Goal: Information Seeking & Learning: Understand process/instructions

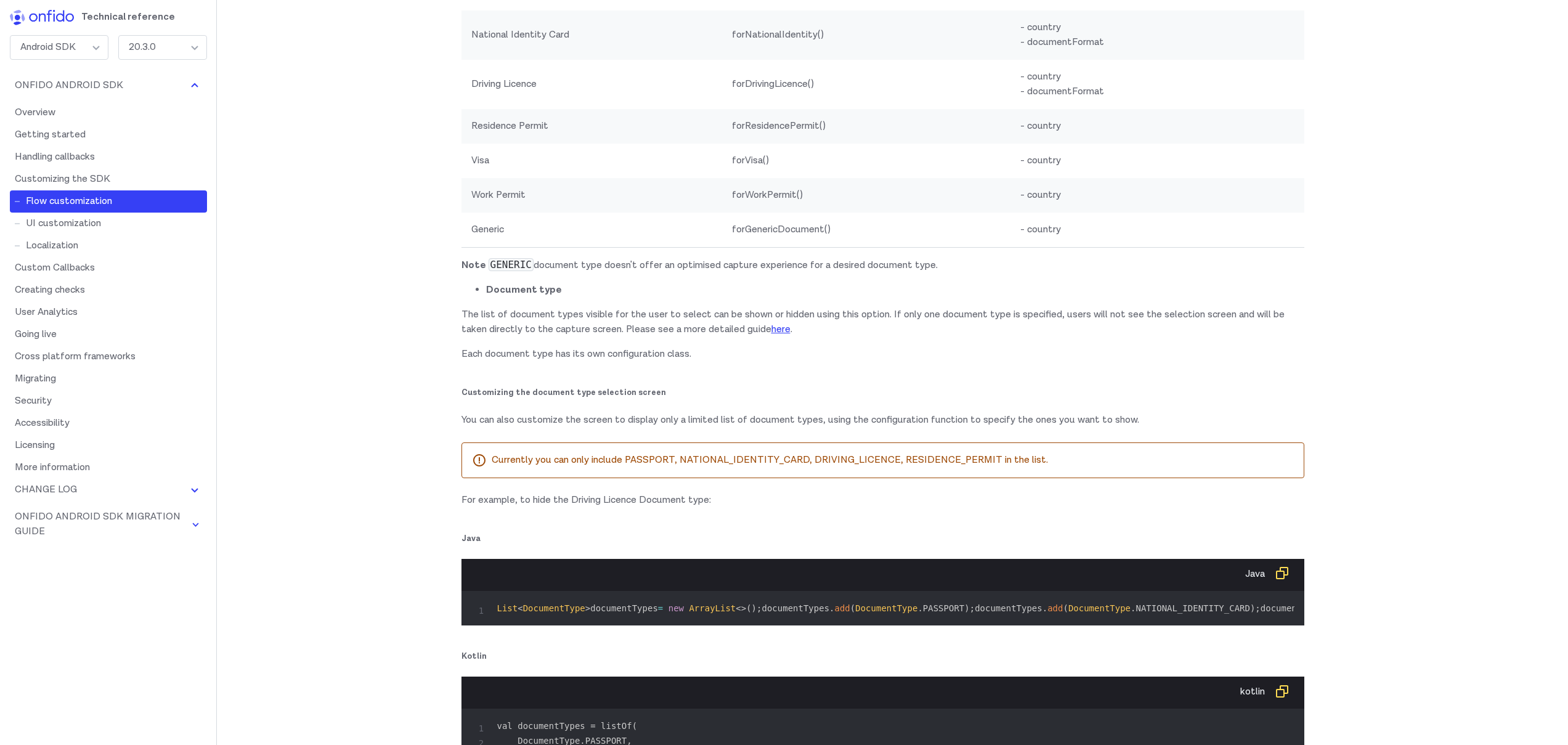
scroll to position [6432, 0]
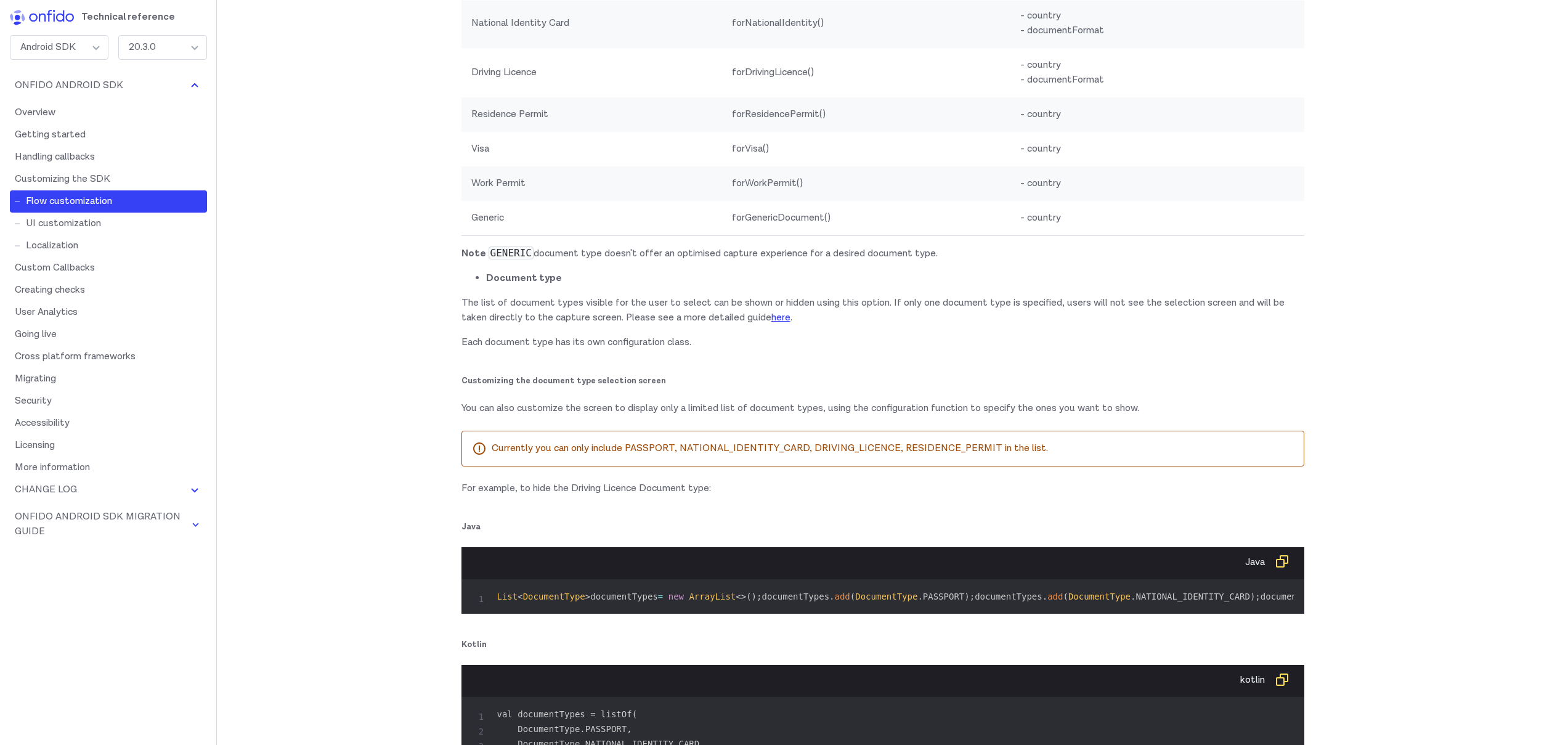
drag, startPoint x: 622, startPoint y: 104, endPoint x: 788, endPoint y: 108, distance: 166.0
drag, startPoint x: 469, startPoint y: 140, endPoint x: 596, endPoint y: 139, distance: 127.0
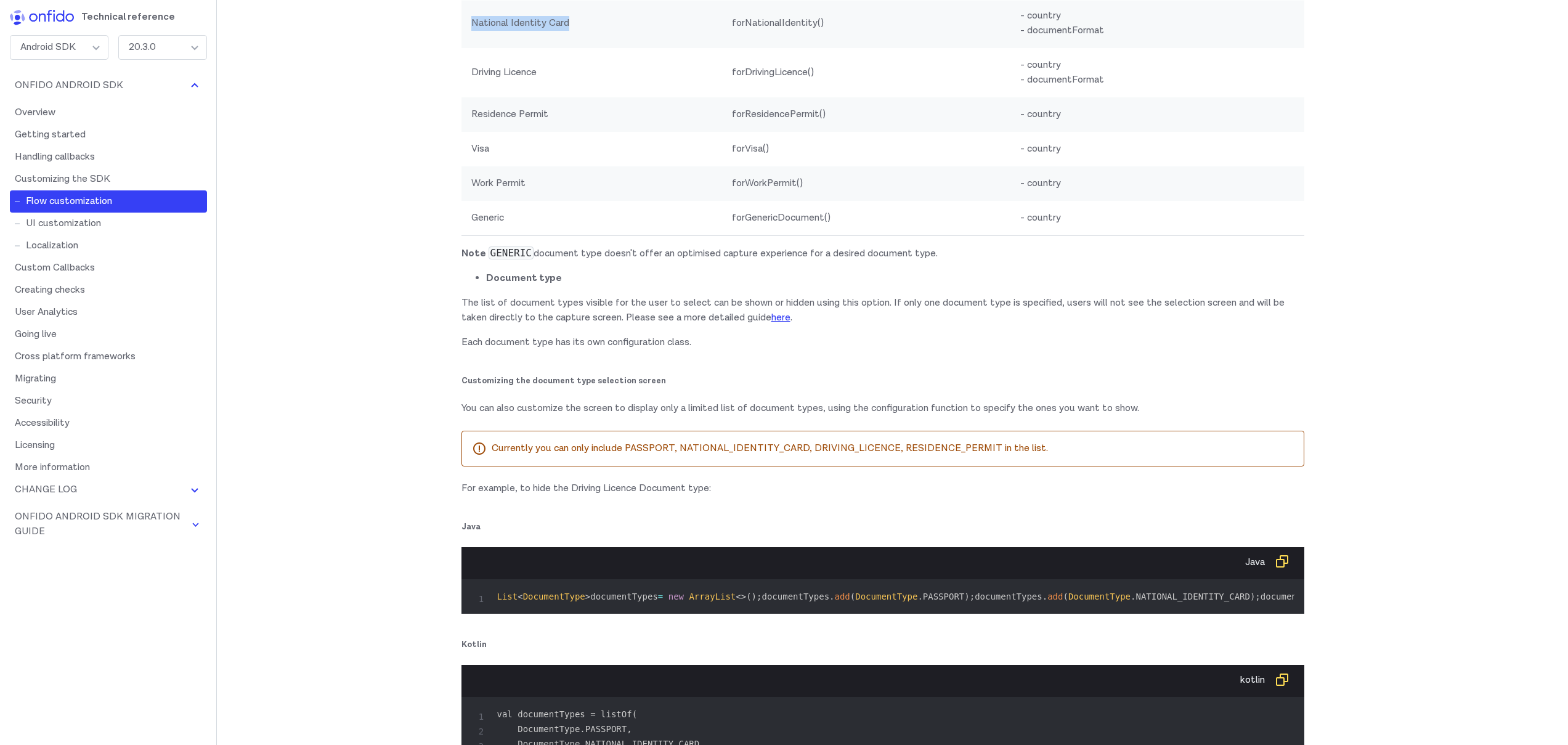
drag, startPoint x: 651, startPoint y: 218, endPoint x: 657, endPoint y: 218, distance: 6.0
click at [657, 48] on td "National Identity Card" at bounding box center [591, 24] width 260 height 49
drag, startPoint x: 440, startPoint y: 269, endPoint x: 727, endPoint y: 276, distance: 287.1
drag, startPoint x: 565, startPoint y: 306, endPoint x: 658, endPoint y: 302, distance: 93.1
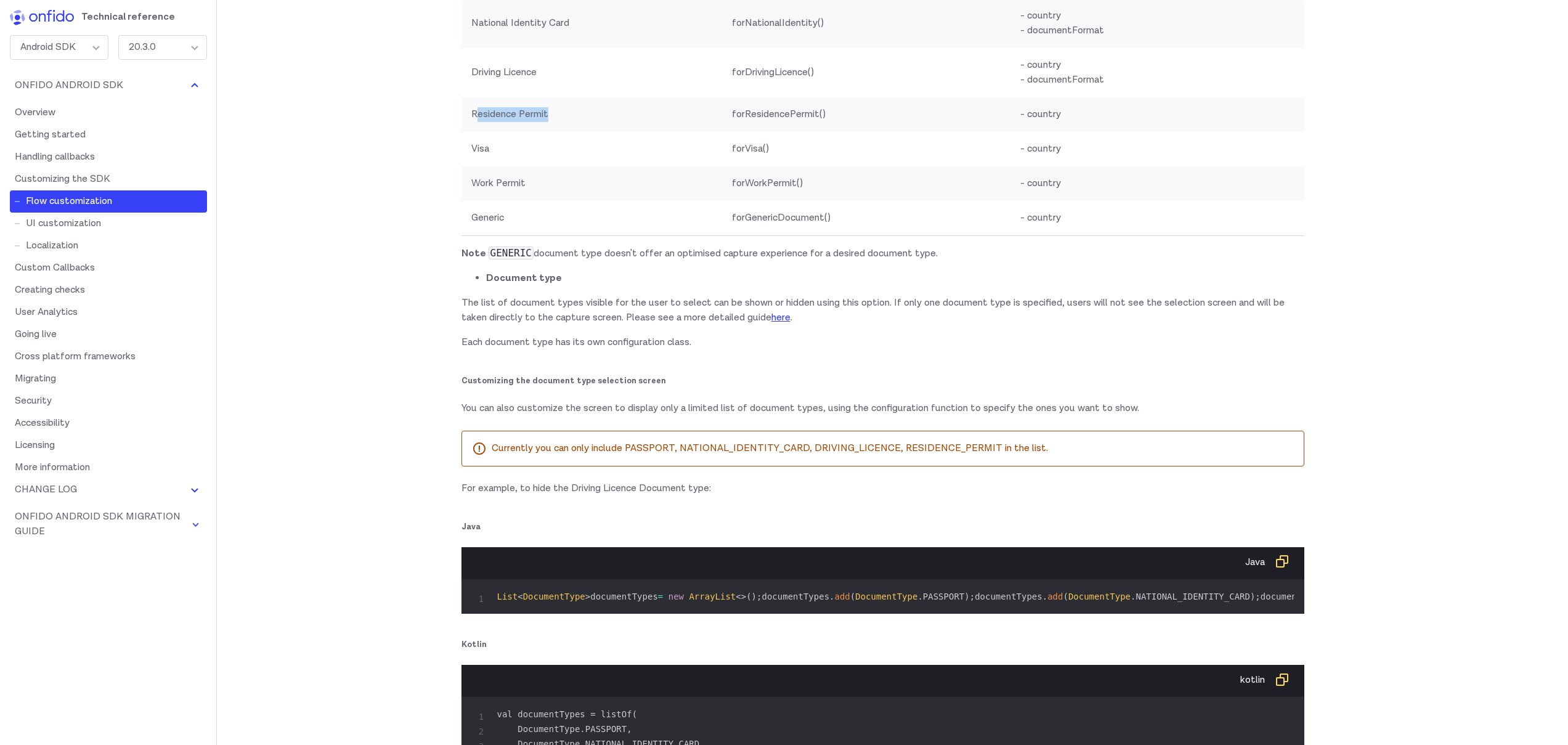
click at [652, 132] on td "Residence Permit" at bounding box center [591, 114] width 260 height 34
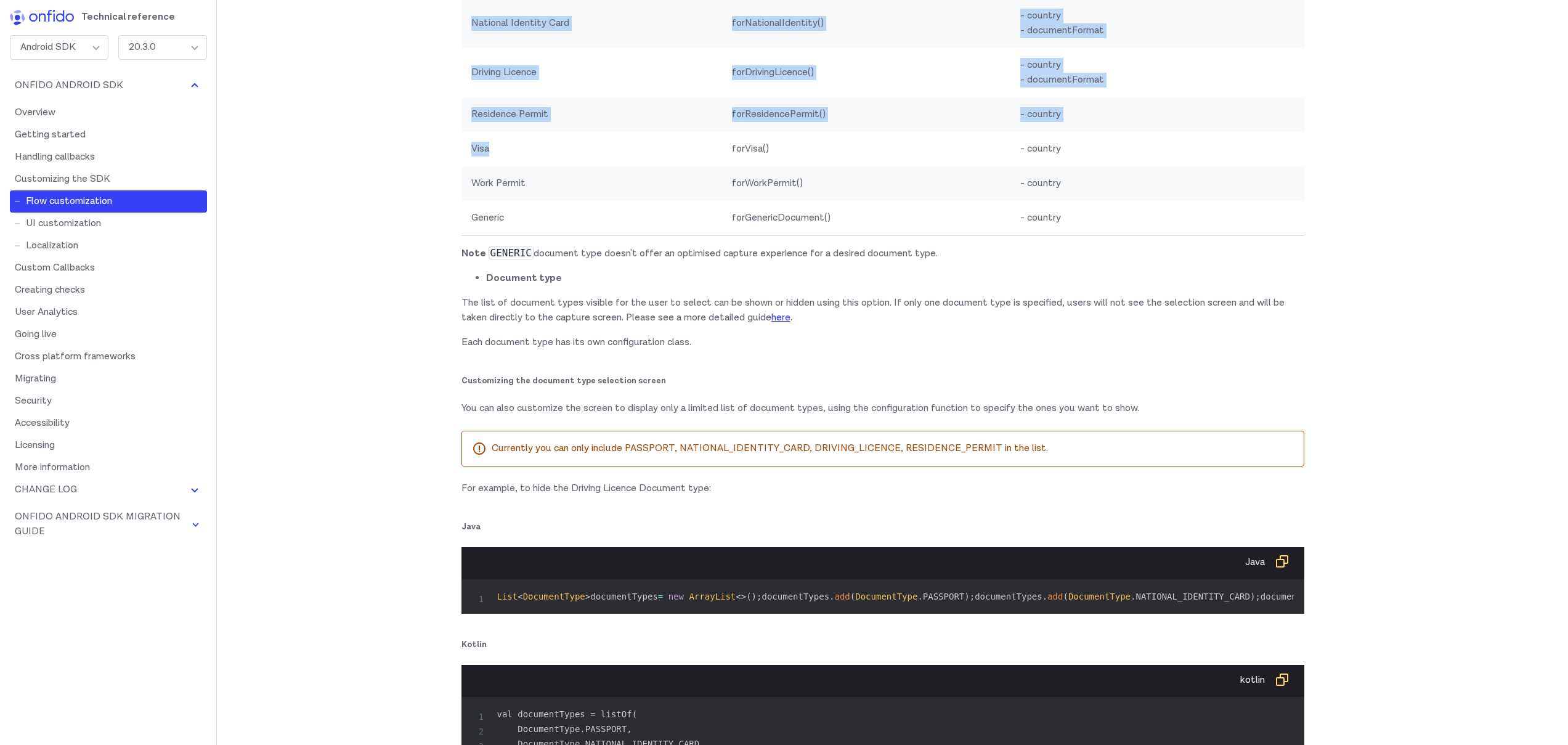
drag, startPoint x: 476, startPoint y: 348, endPoint x: 395, endPoint y: 349, distance: 81.0
drag, startPoint x: 485, startPoint y: 377, endPoint x: 569, endPoint y: 376, distance: 84.0
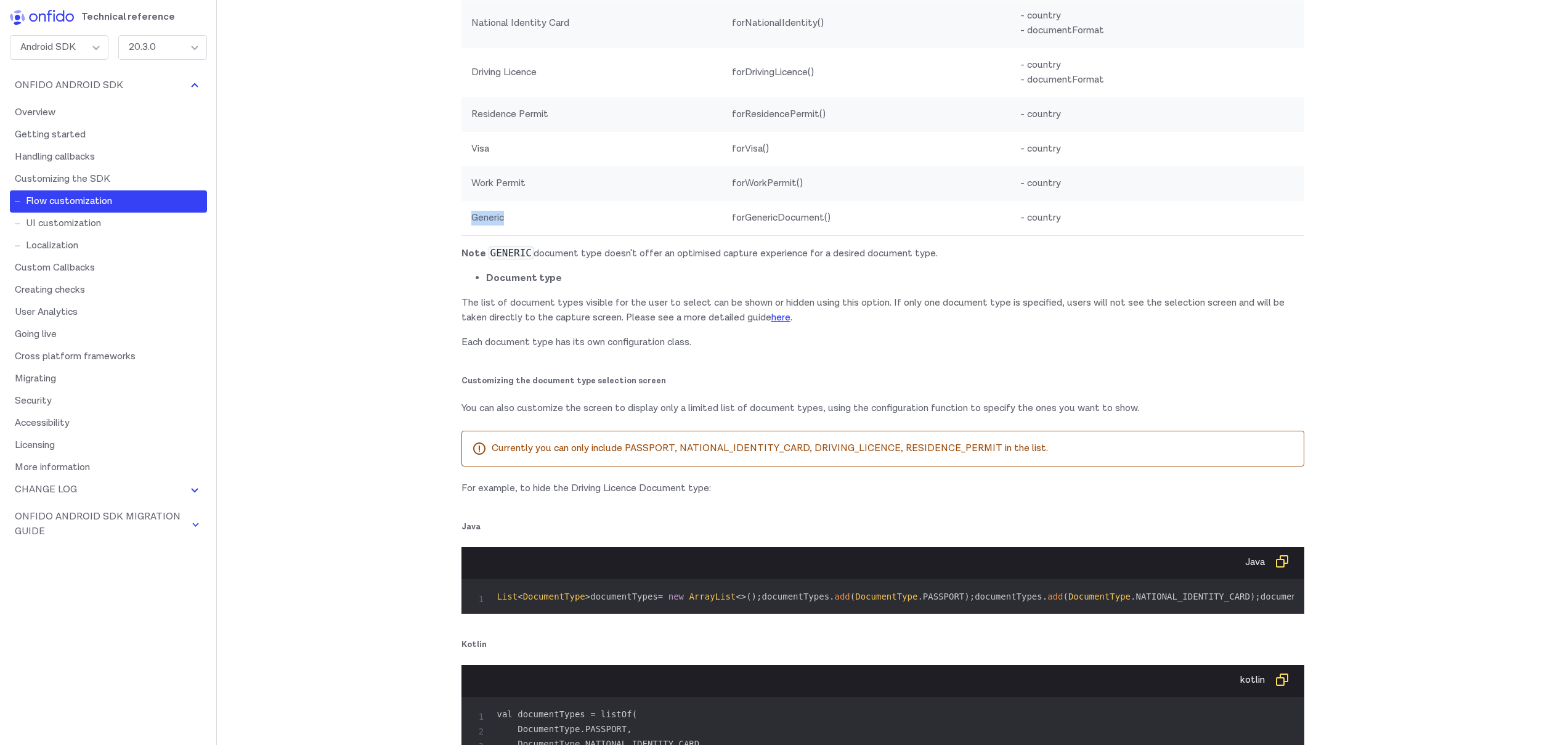
drag, startPoint x: 472, startPoint y: 406, endPoint x: 452, endPoint y: 405, distance: 20.0
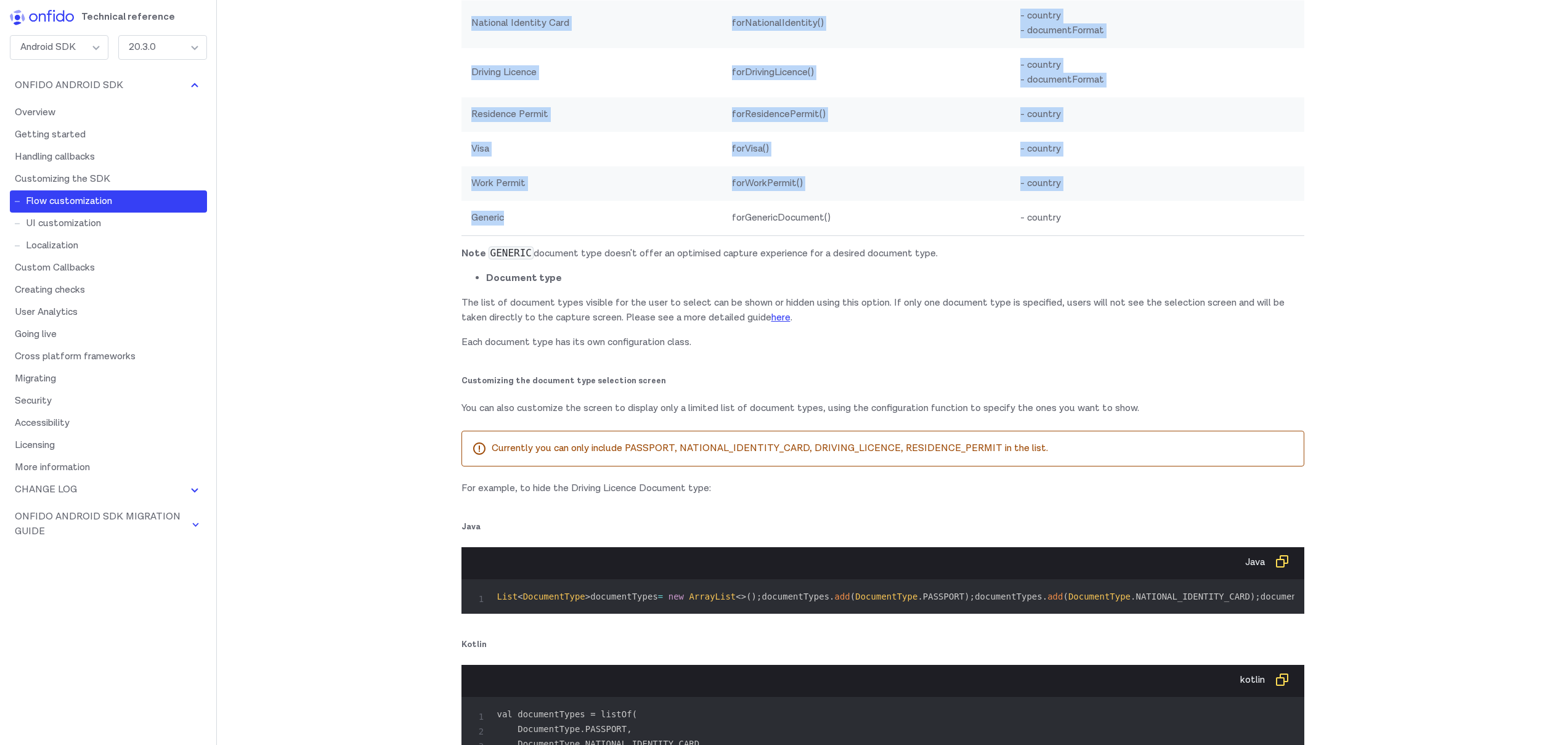
click at [522, 236] on td "Generic" at bounding box center [591, 218] width 260 height 35
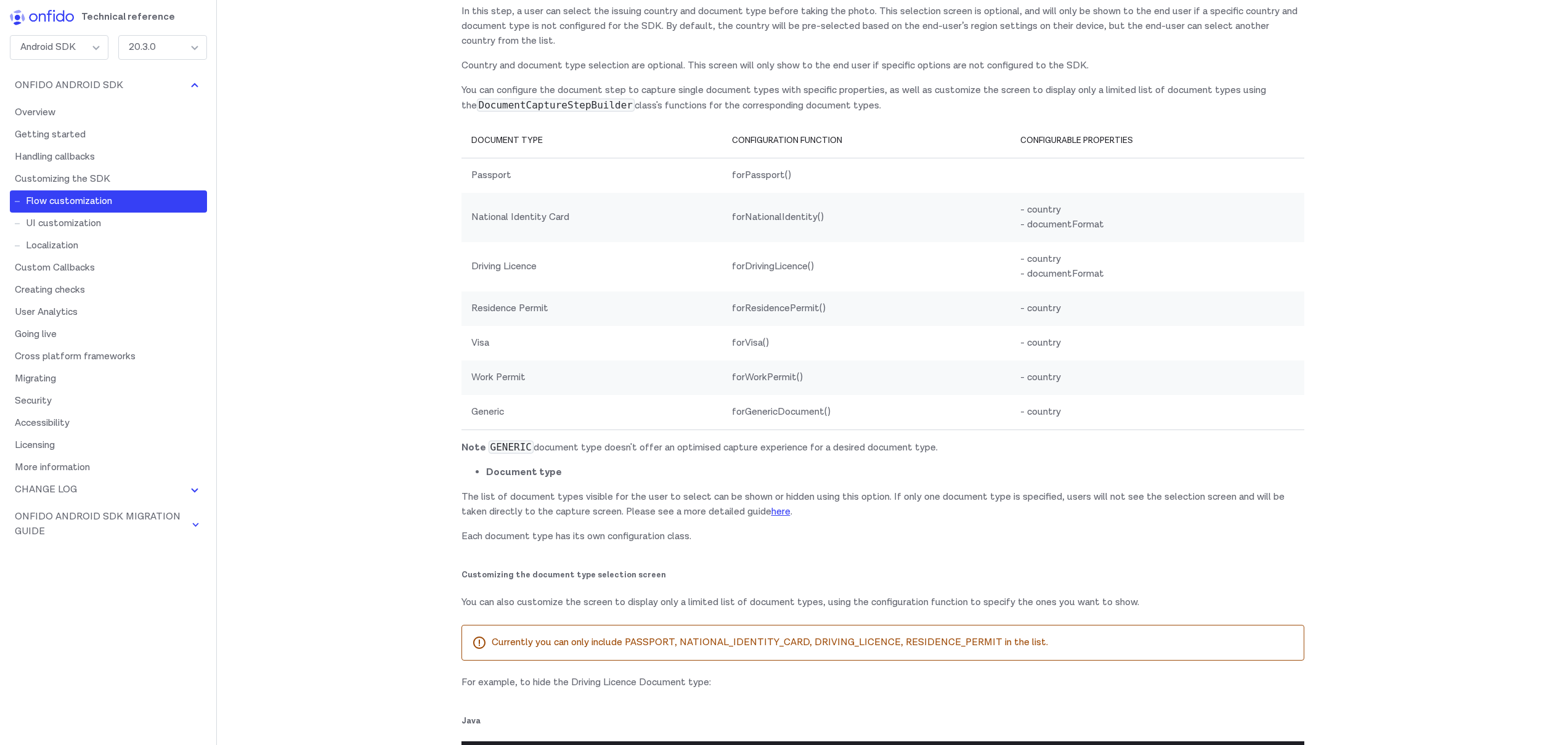
scroll to position [6239, 0]
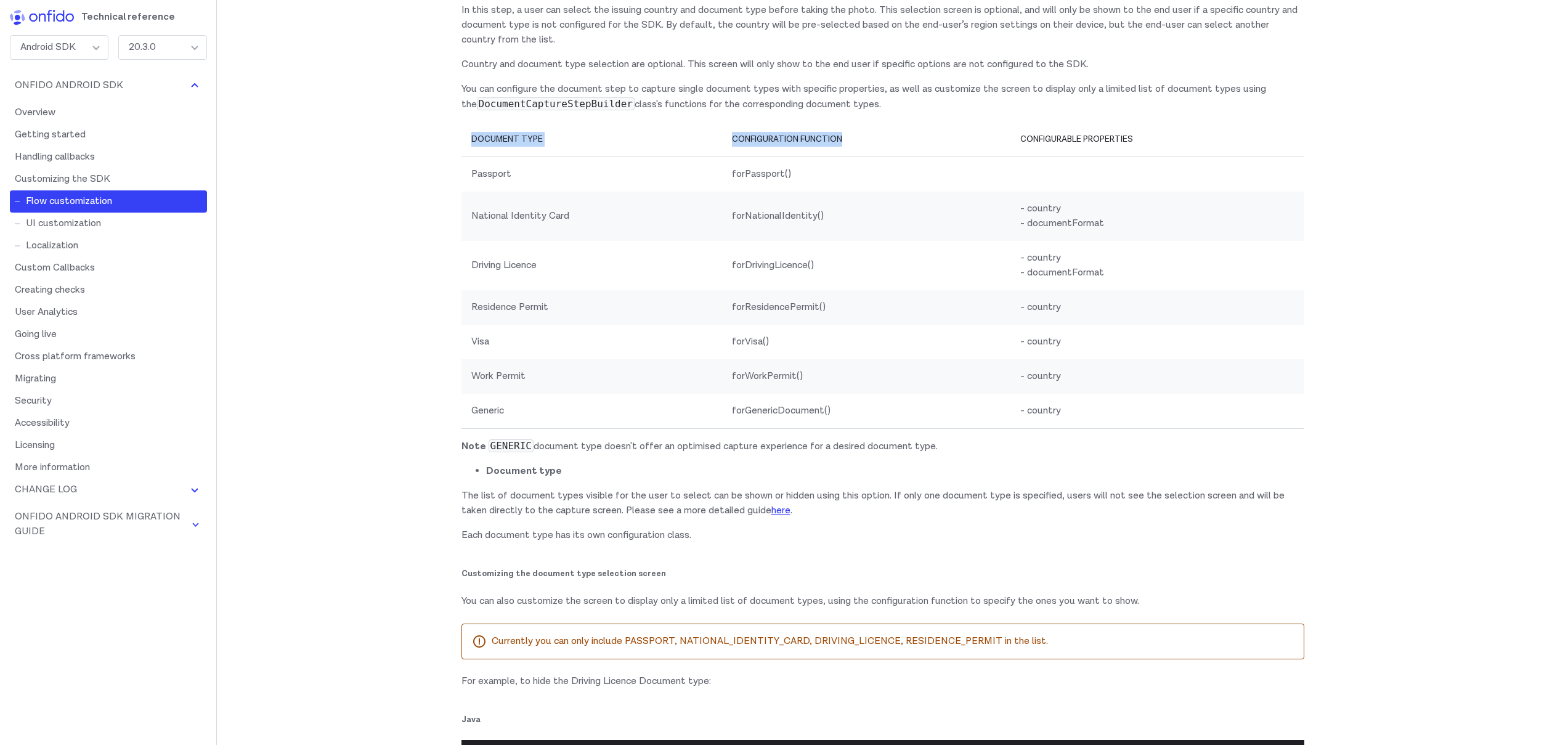
drag, startPoint x: 473, startPoint y: 337, endPoint x: 900, endPoint y: 329, distance: 427.1
click at [900, 157] on tr "Document Type Configuration function Configurable Properties" at bounding box center [882, 139] width 843 height 35
click at [78, 51] on div "Android SDK" at bounding box center [59, 47] width 99 height 25
click at [47, 83] on li "Web SDK" at bounding box center [59, 79] width 97 height 25
